Goal: Task Accomplishment & Management: Manage account settings

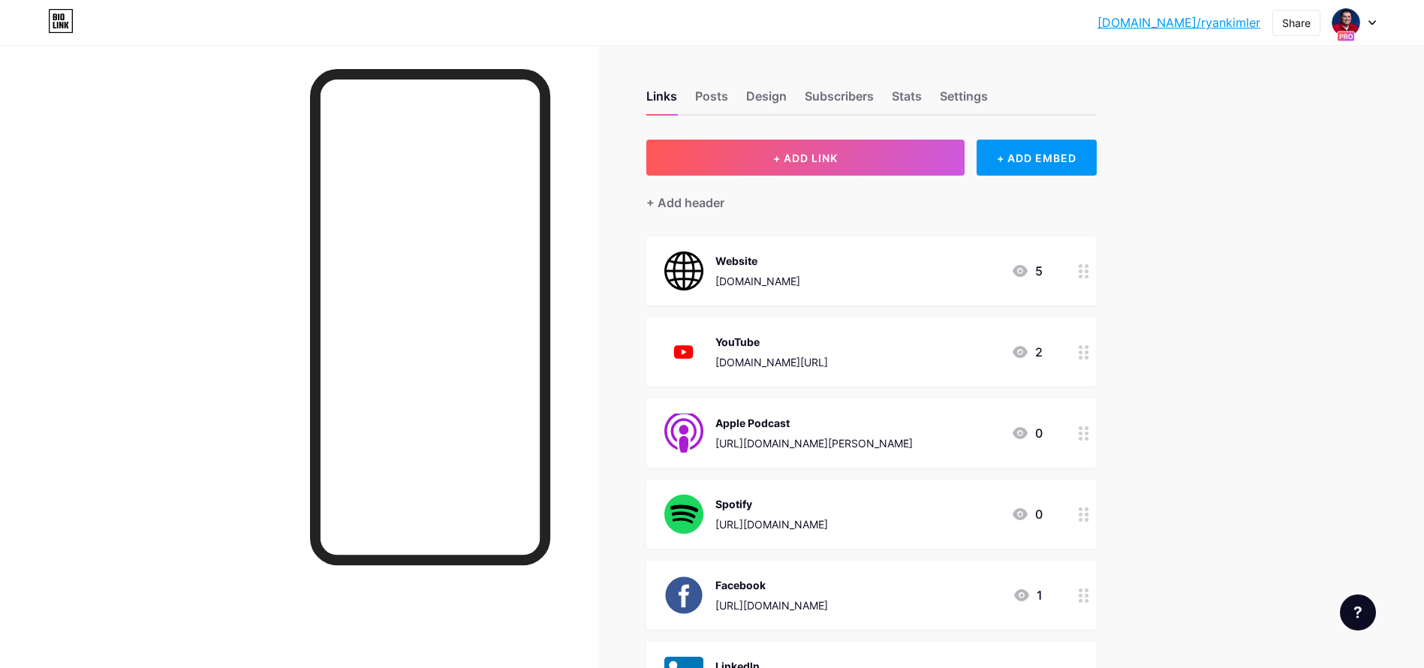
click at [1372, 20] on icon at bounding box center [1372, 22] width 8 height 5
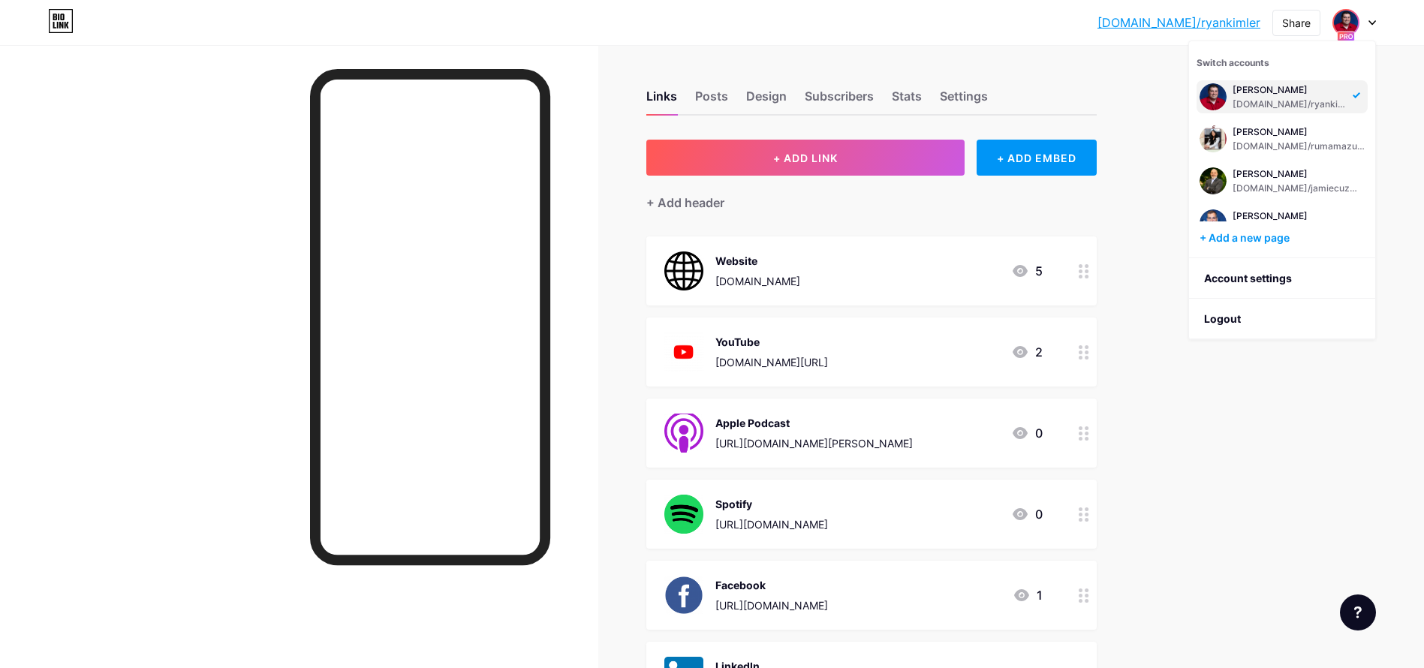
scroll to position [153, 0]
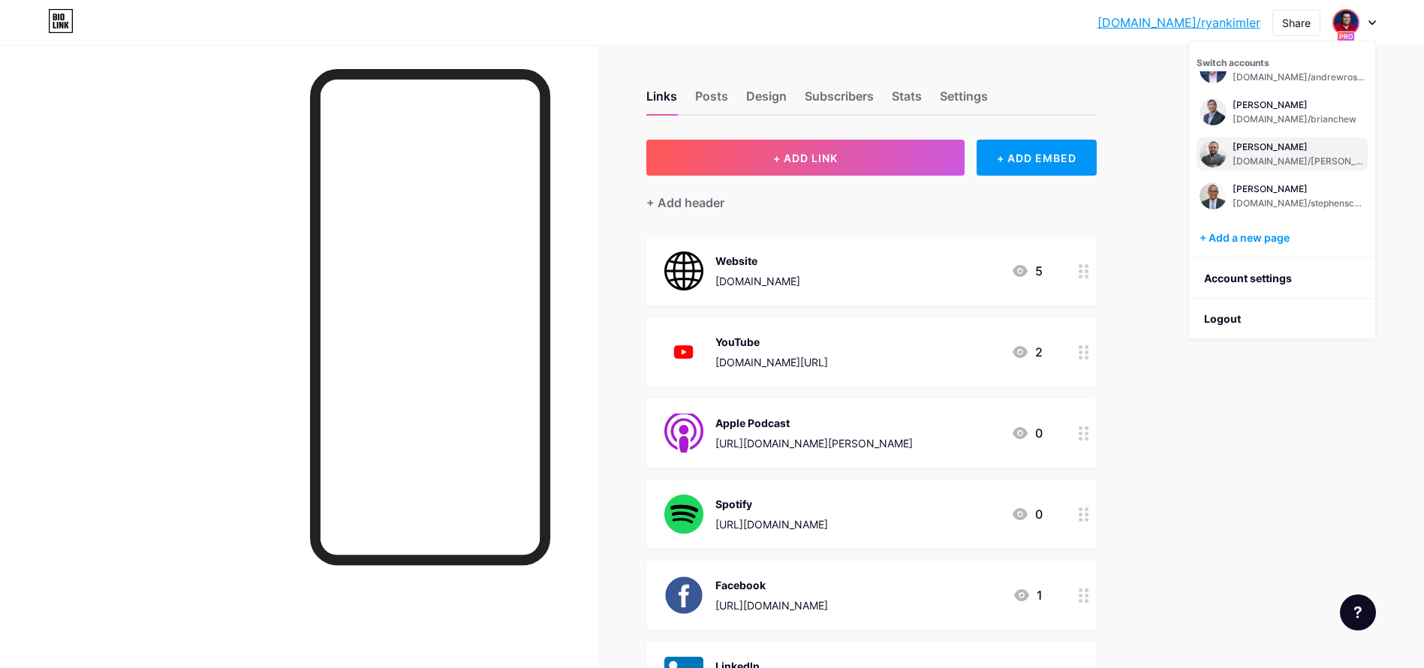
click at [1287, 158] on div "[DOMAIN_NAME]/[PERSON_NAME]" at bounding box center [1299, 161] width 132 height 12
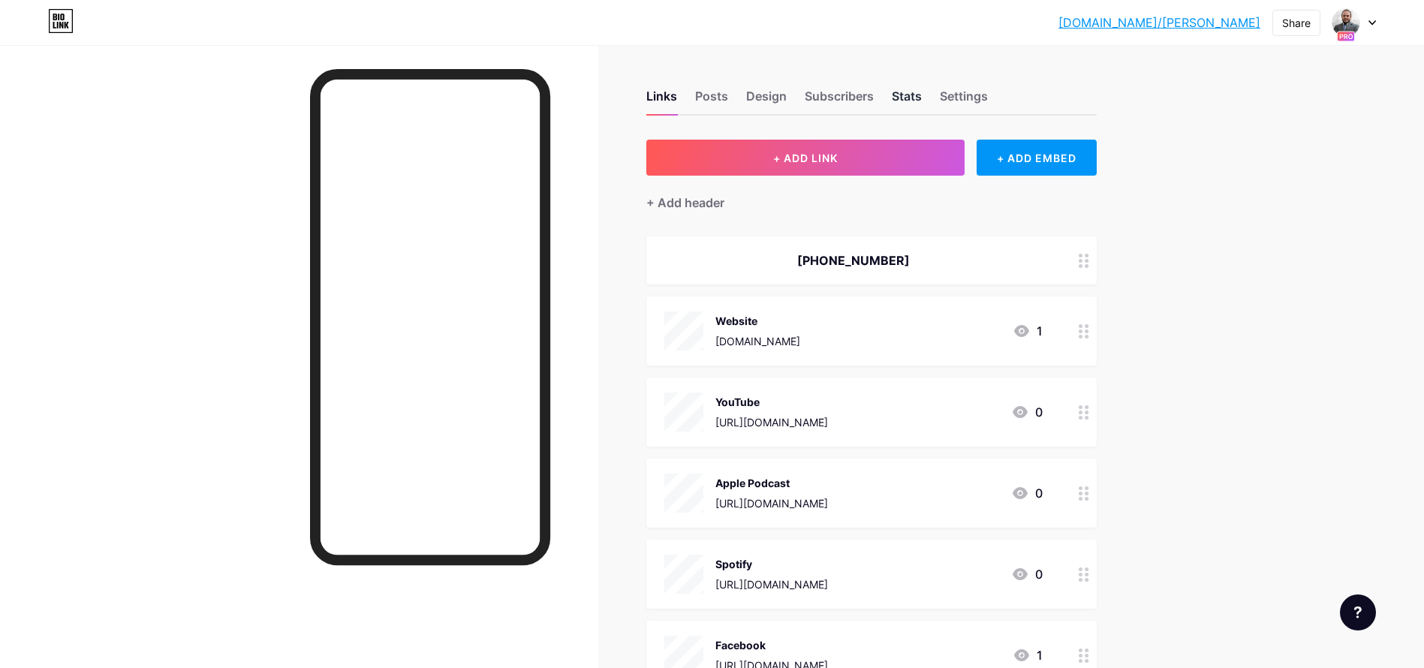
click at [920, 95] on div "Stats" at bounding box center [907, 100] width 30 height 27
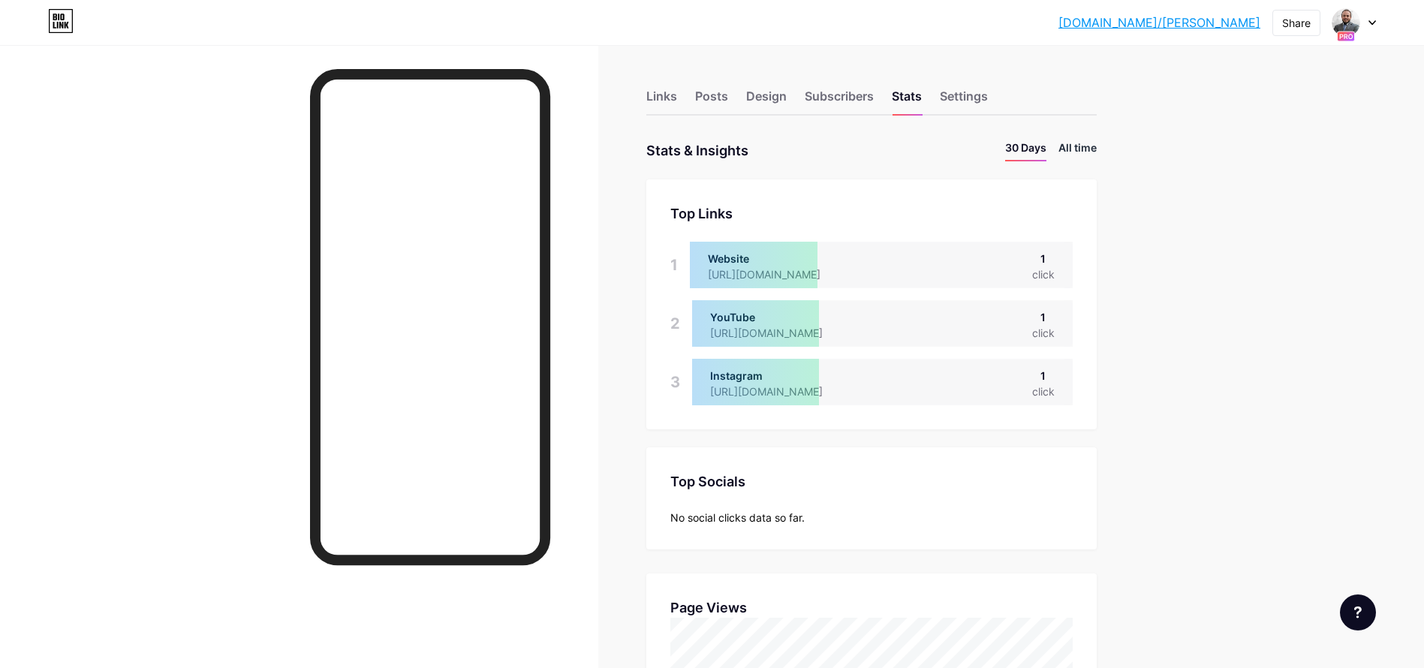
scroll to position [668, 1424]
click at [1091, 146] on li "All time" at bounding box center [1077, 151] width 38 height 22
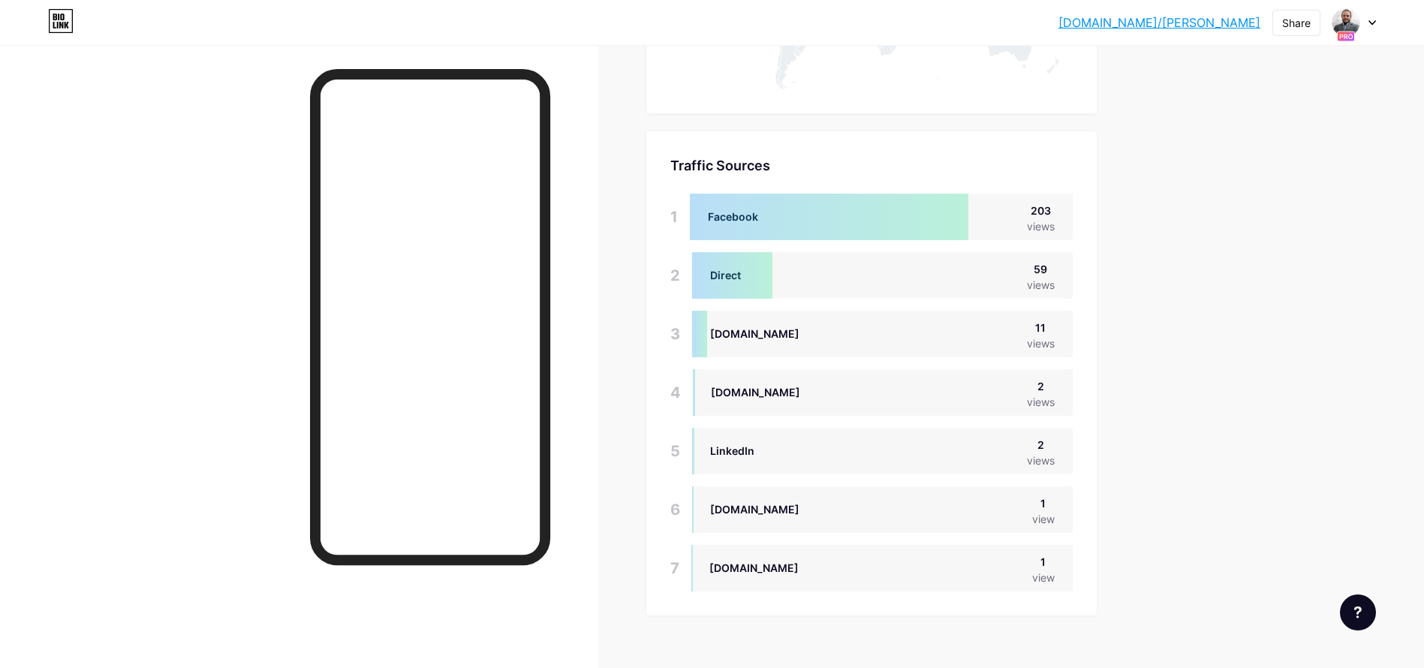
scroll to position [968, 0]
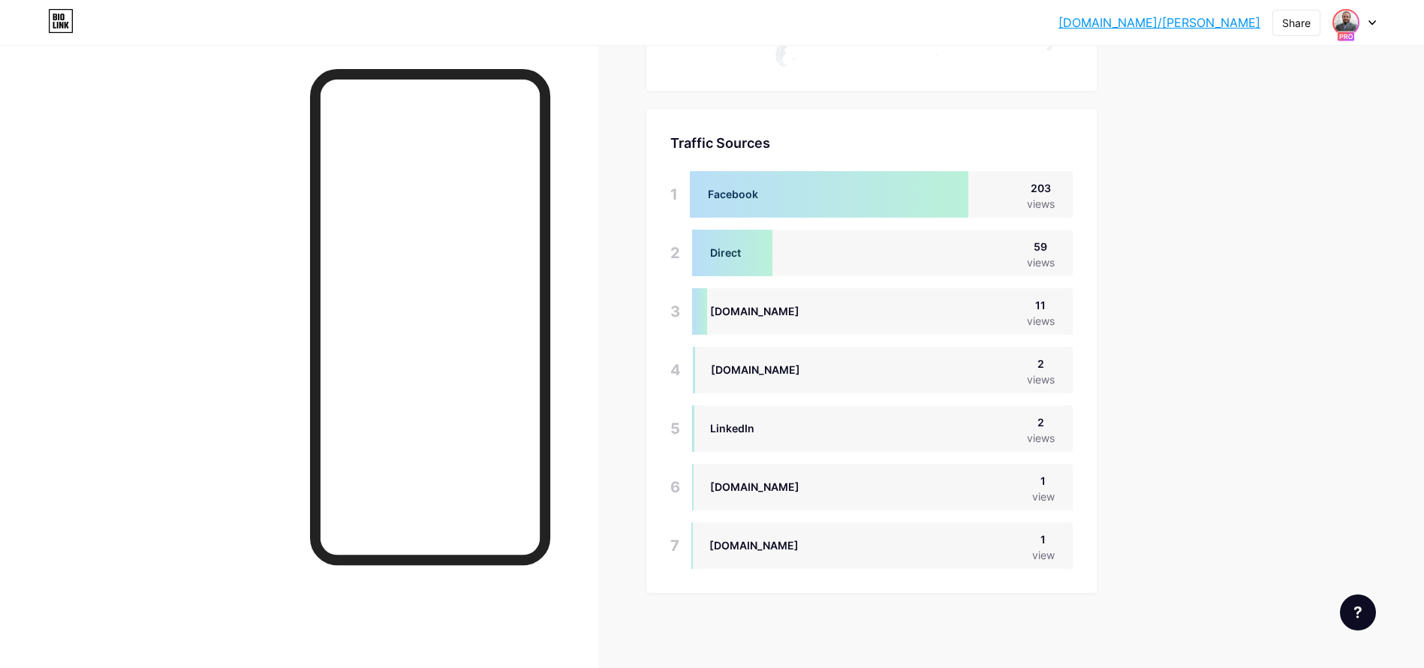
click at [1356, 22] on img at bounding box center [1346, 23] width 24 height 24
